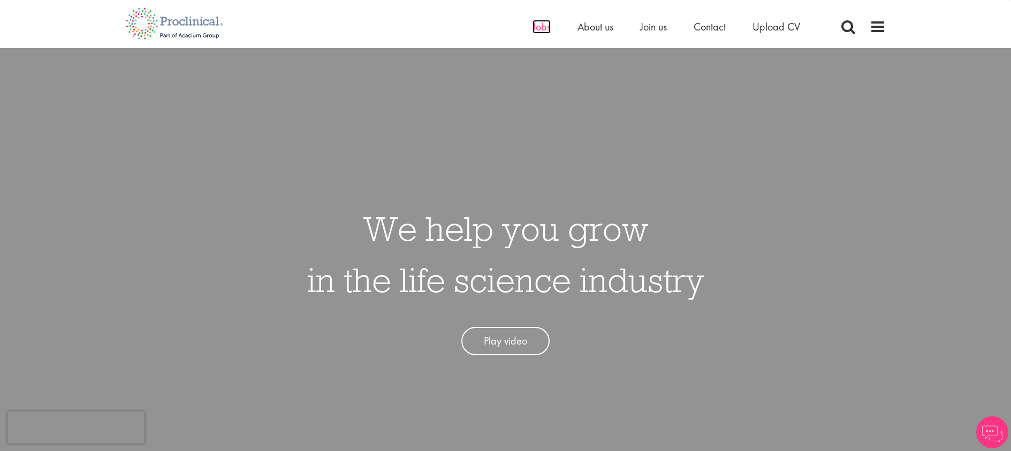
click at [536, 32] on span "Jobs" at bounding box center [542, 27] width 18 height 14
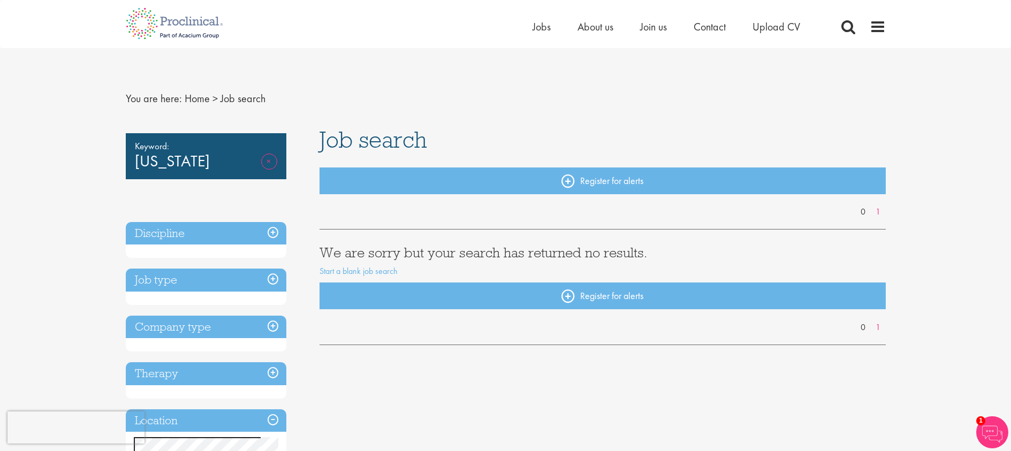
click at [269, 163] on link "Remove" at bounding box center [269, 169] width 16 height 31
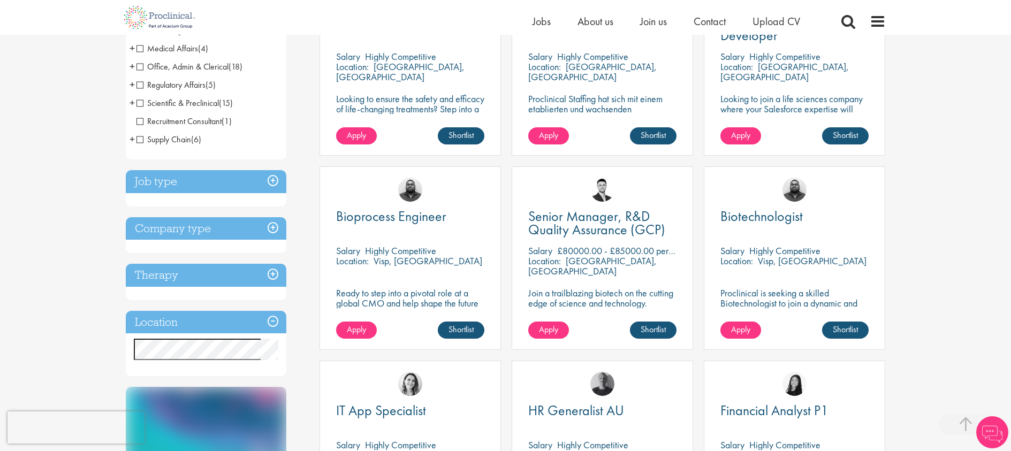
scroll to position [313, 0]
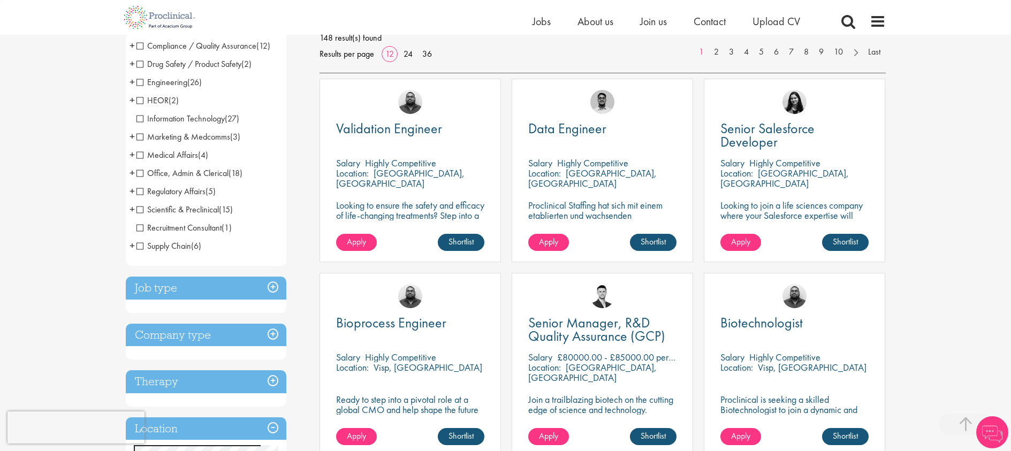
scroll to position [273, 0]
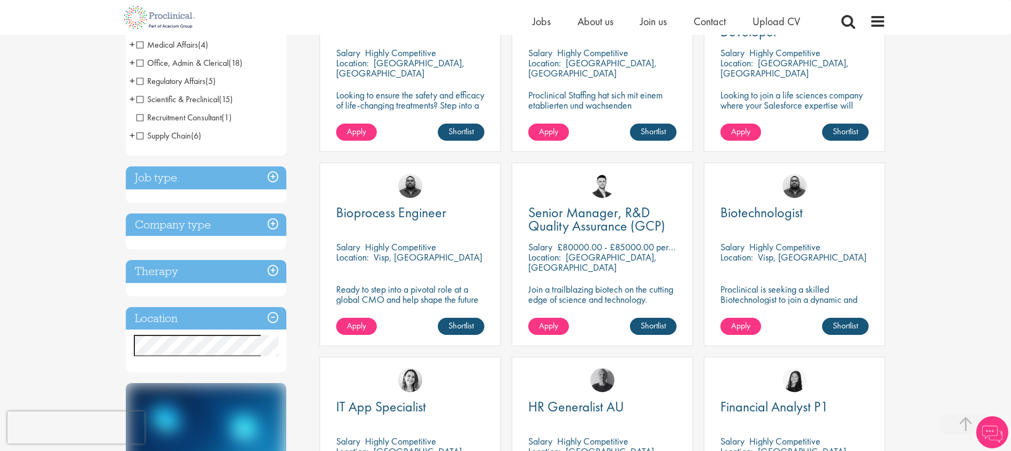
click at [203, 274] on h3 "Therapy" at bounding box center [206, 271] width 161 height 23
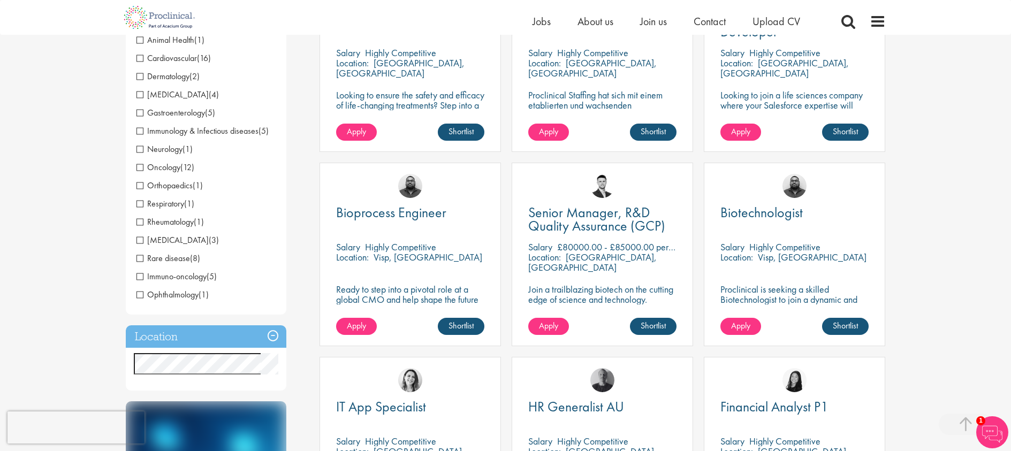
scroll to position [9, 0]
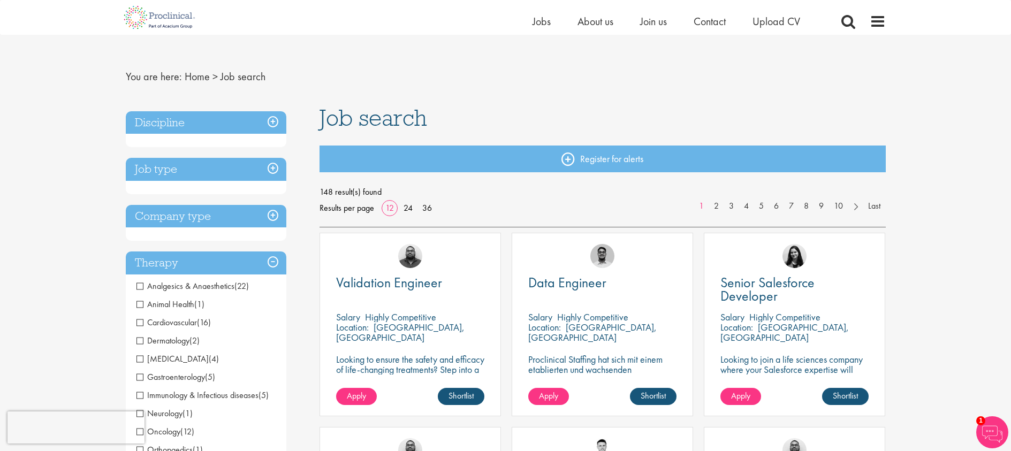
click at [207, 218] on h3 "Company type" at bounding box center [206, 216] width 161 height 23
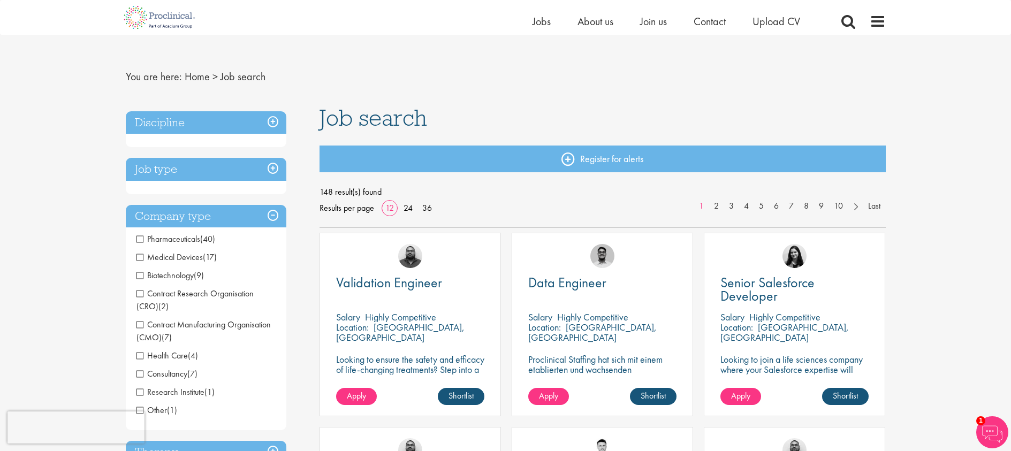
click at [203, 241] on span "(40)" at bounding box center [207, 238] width 15 height 11
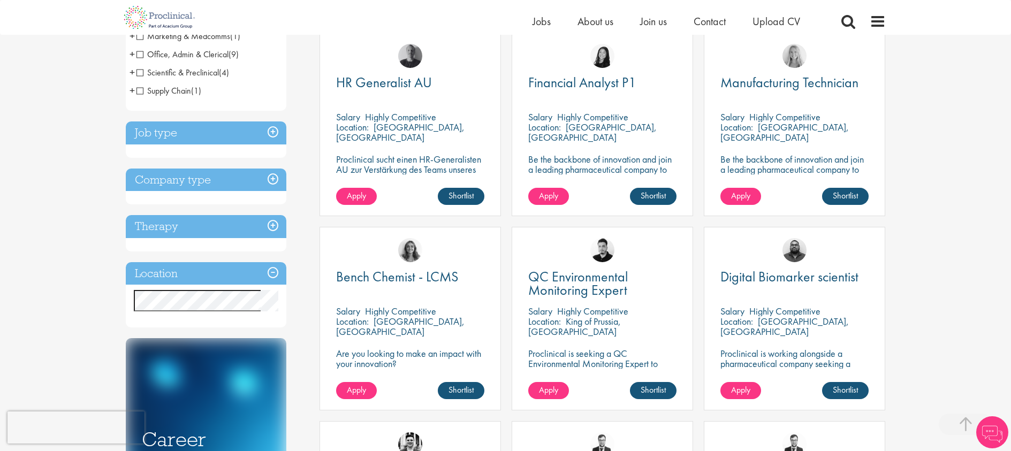
scroll to position [264, 0]
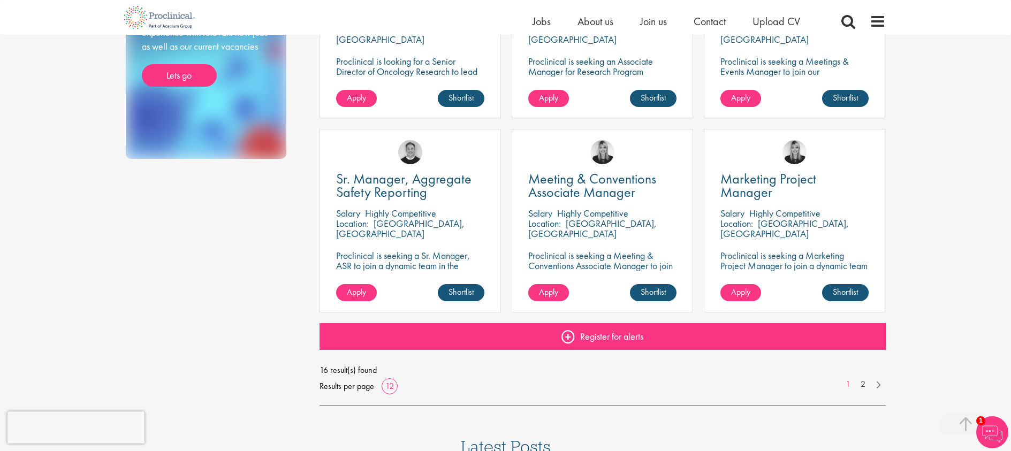
scroll to position [747, 0]
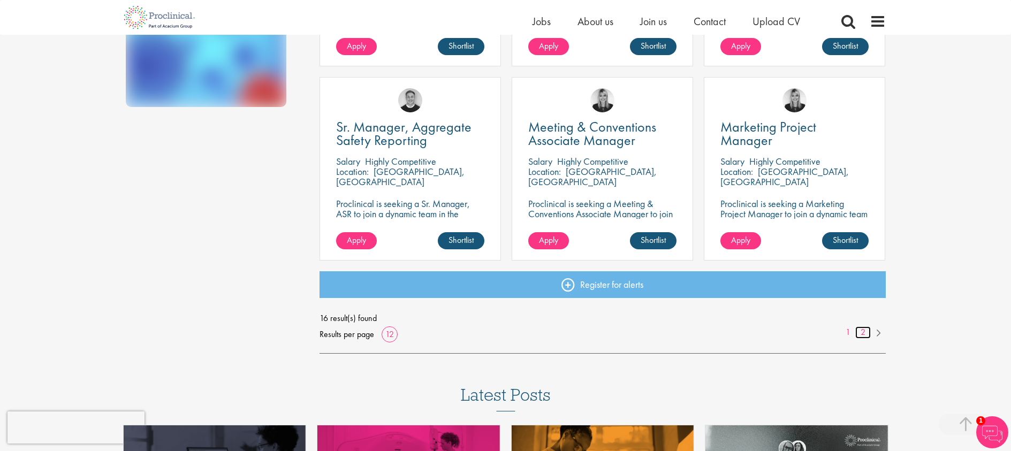
click at [862, 330] on link "2" at bounding box center [863, 332] width 16 height 12
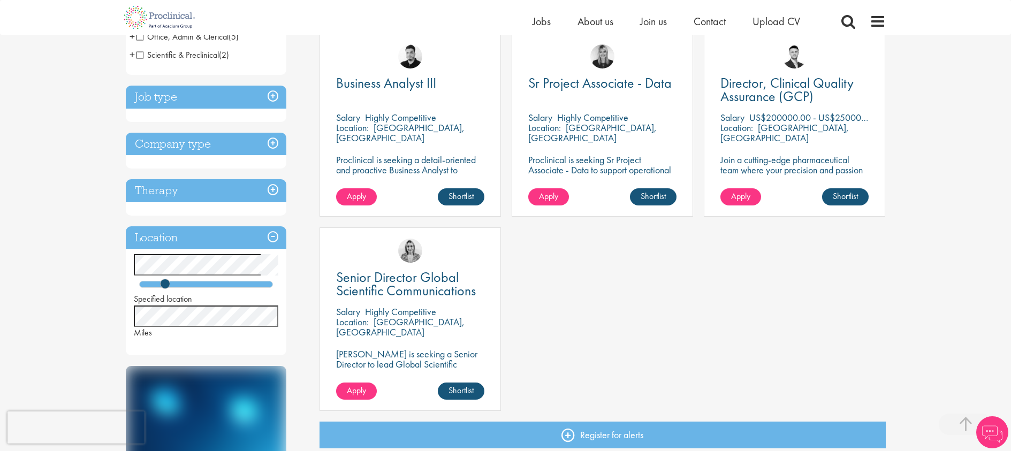
scroll to position [318, 0]
